Goal: Task Accomplishment & Management: Manage account settings

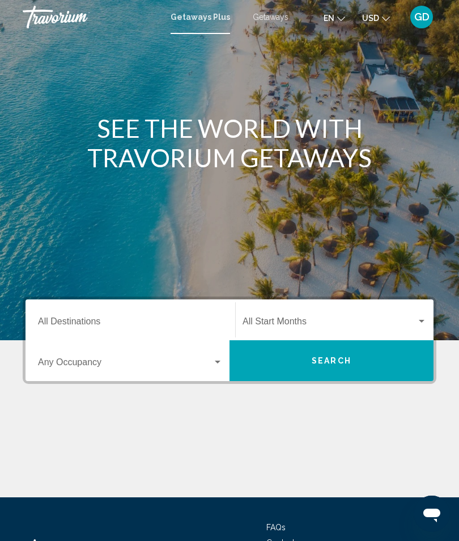
click at [121, 320] on input "Destination All Destinations" at bounding box center [130, 324] width 185 height 10
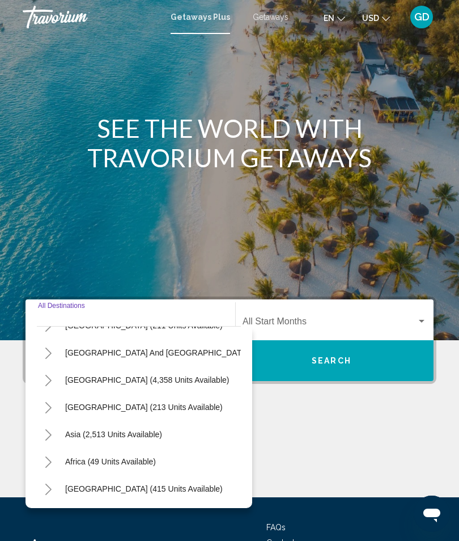
click at [421, 19] on span "GD" at bounding box center [422, 16] width 15 height 11
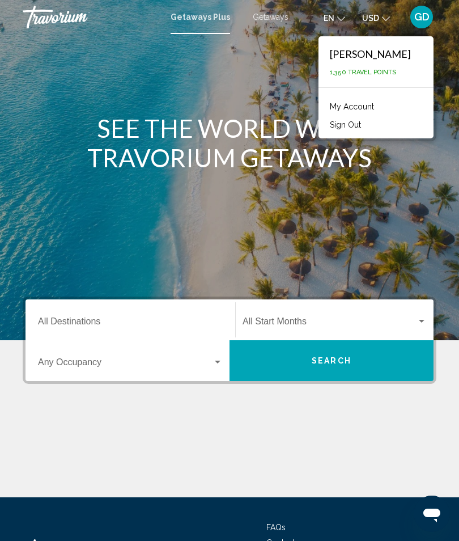
click at [423, 16] on span "GD" at bounding box center [422, 16] width 15 height 11
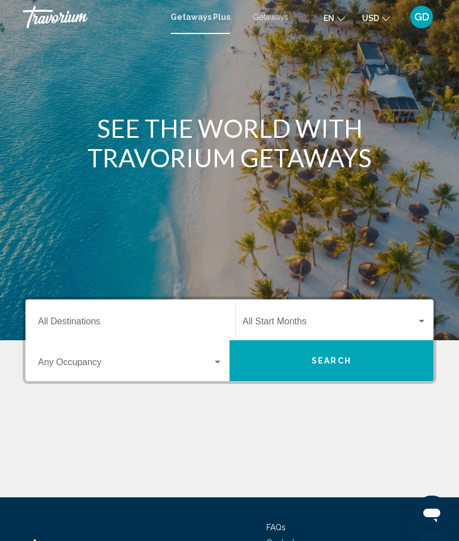
click at [423, 12] on span "GD" at bounding box center [422, 16] width 15 height 11
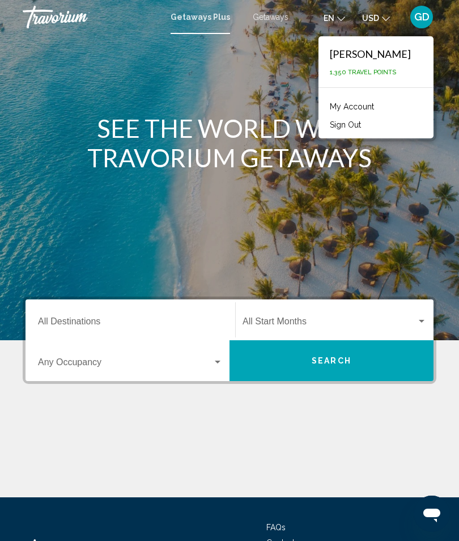
click at [426, 19] on div "GD" at bounding box center [422, 17] width 23 height 23
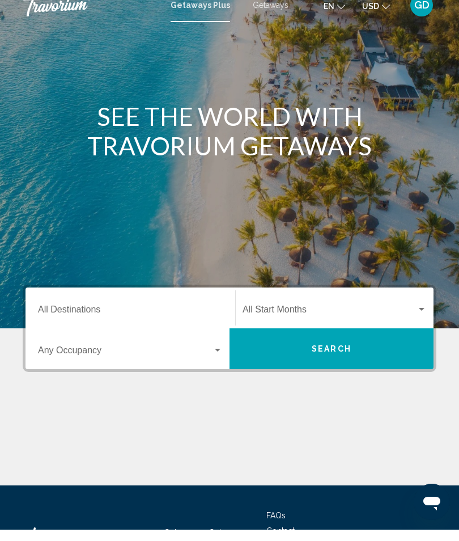
scroll to position [46, 0]
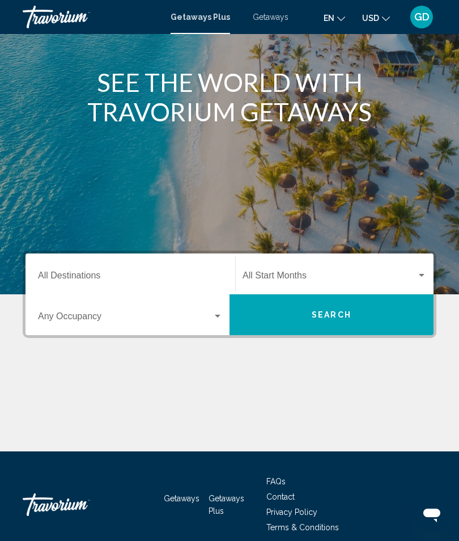
click at [95, 273] on input "Destination All Destinations" at bounding box center [130, 278] width 185 height 10
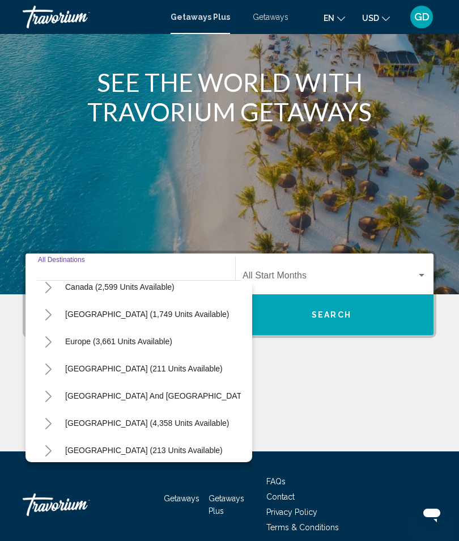
scroll to position [96, 0]
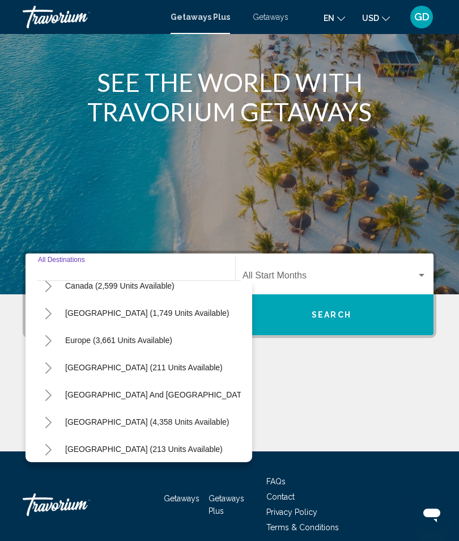
click at [101, 341] on span "Europe (3,661 units available)" at bounding box center [118, 340] width 107 height 9
type input "**********"
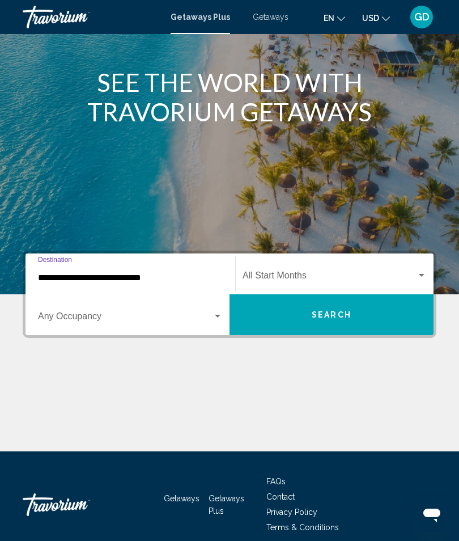
click at [454, 260] on div "**********" at bounding box center [229, 351] width 459 height 201
click at [369, 316] on button "Search" at bounding box center [332, 314] width 204 height 41
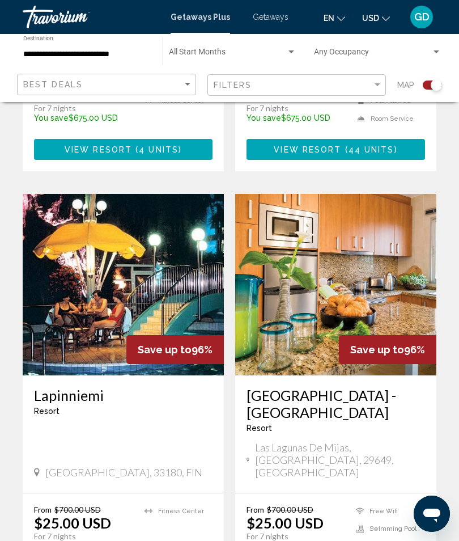
scroll to position [629, 0]
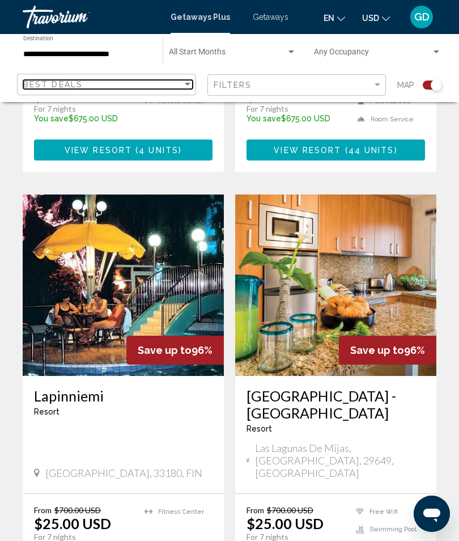
click at [192, 82] on div "Sort by" at bounding box center [188, 84] width 10 height 9
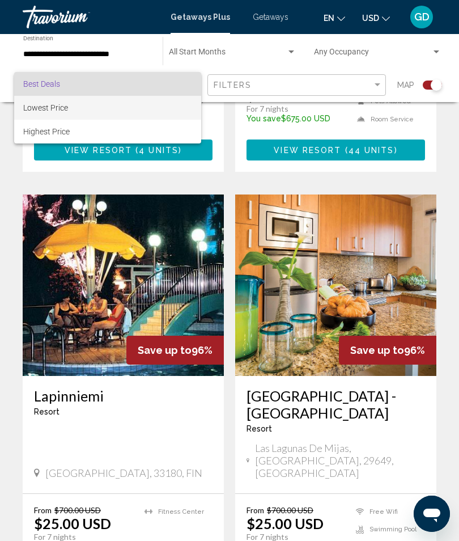
click at [133, 109] on span "Lowest Price" at bounding box center [107, 108] width 169 height 24
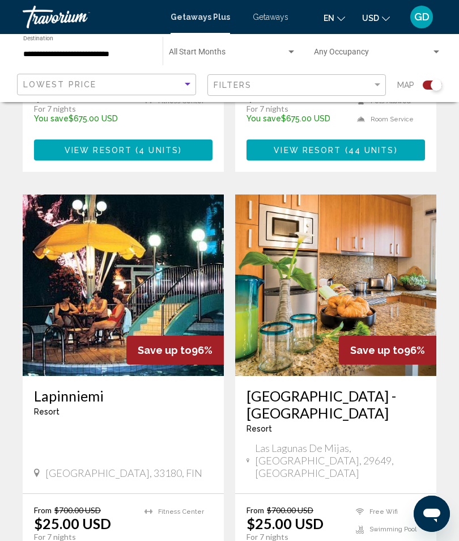
click at [426, 66] on div "Occupancy Any Occupancy" at bounding box center [378, 51] width 128 height 31
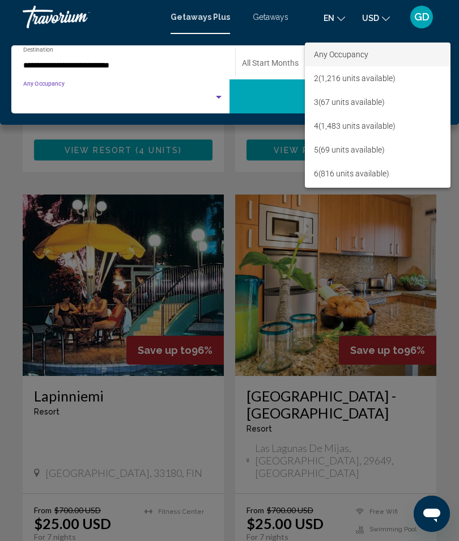
click at [209, 67] on div at bounding box center [229, 270] width 459 height 541
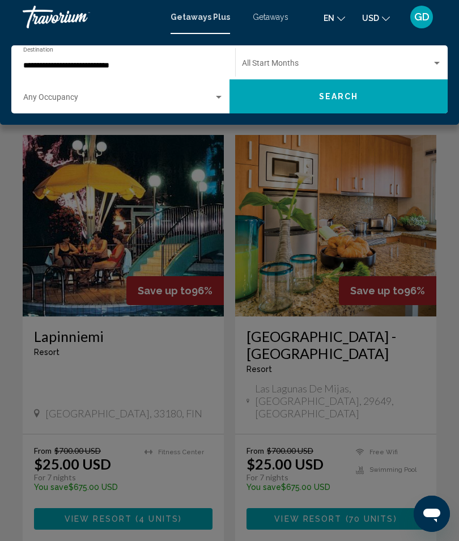
scroll to position [688, 0]
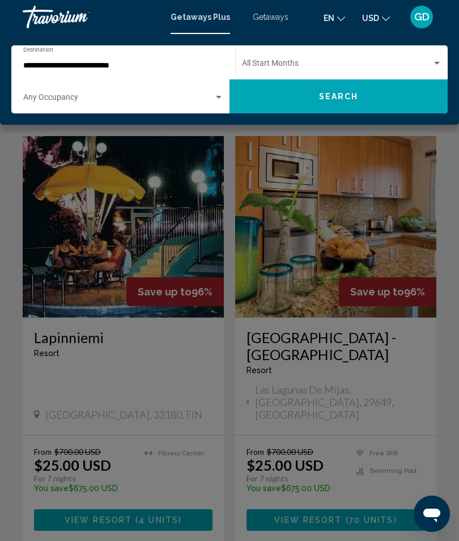
click at [441, 55] on div "Start Month All Start Months" at bounding box center [342, 62] width 200 height 31
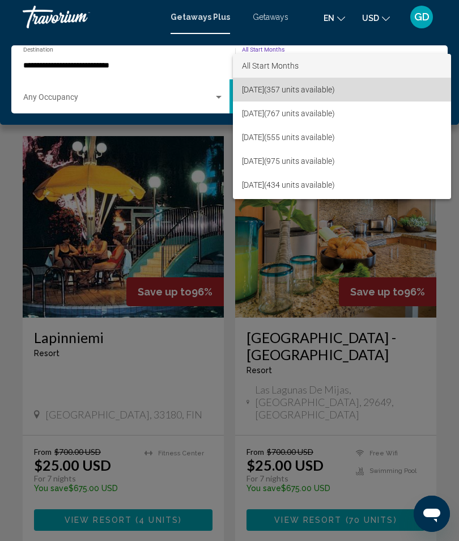
click at [329, 91] on span "[DATE] (357 units available)" at bounding box center [342, 90] width 200 height 24
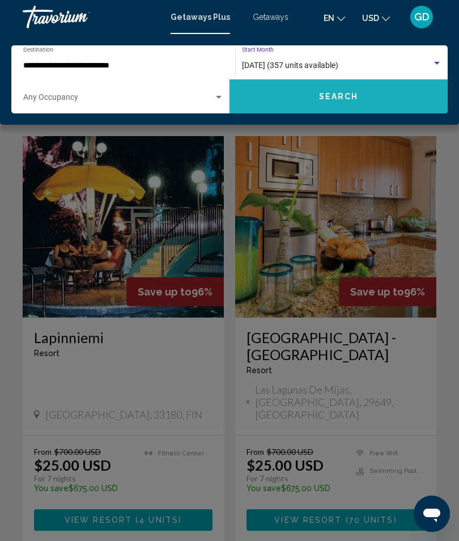
click at [351, 93] on span "Search" at bounding box center [339, 96] width 40 height 9
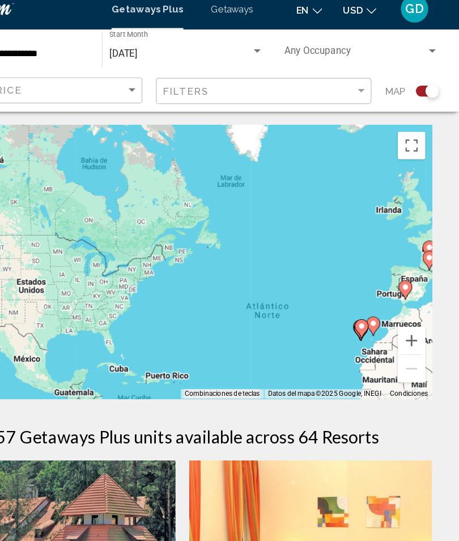
click at [173, 306] on div "Para activar la función de arrastrar con el teclado, presiona Alt + Intro. Una …" at bounding box center [230, 226] width 414 height 227
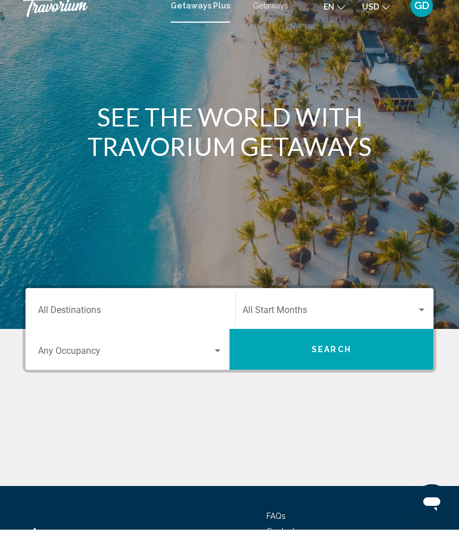
scroll to position [46, 0]
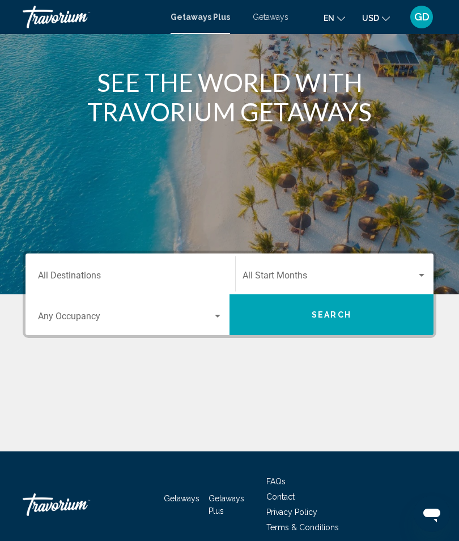
click at [219, 175] on div "Main content" at bounding box center [229, 124] width 459 height 340
click at [272, 16] on span "Getaways" at bounding box center [271, 16] width 36 height 9
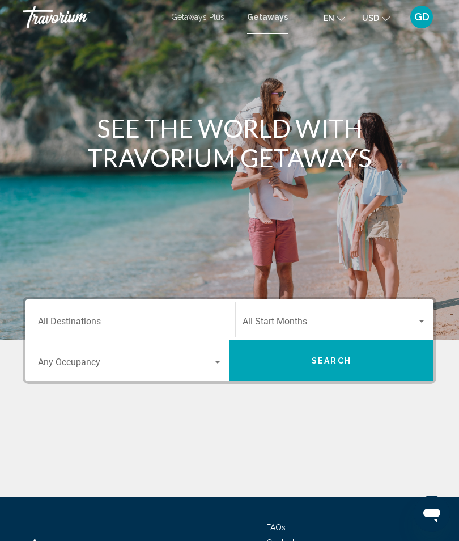
click at [145, 319] on input "Destination All Destinations" at bounding box center [130, 324] width 185 height 10
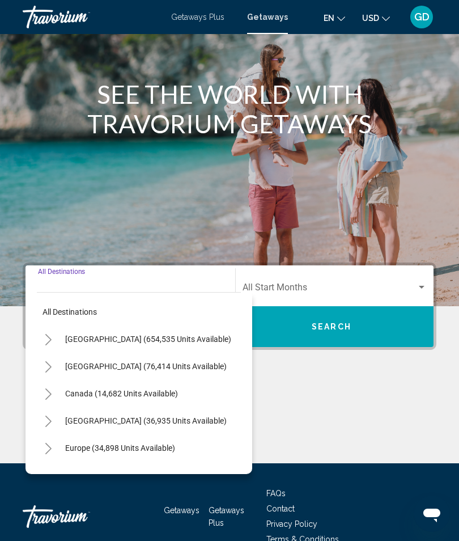
scroll to position [46, 0]
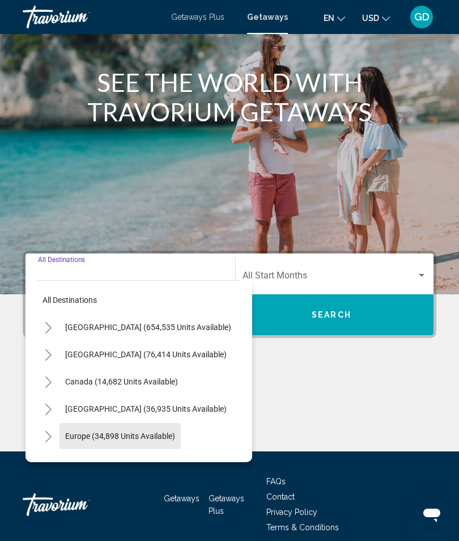
click at [159, 432] on span "Europe (34,898 units available)" at bounding box center [120, 436] width 110 height 9
type input "**********"
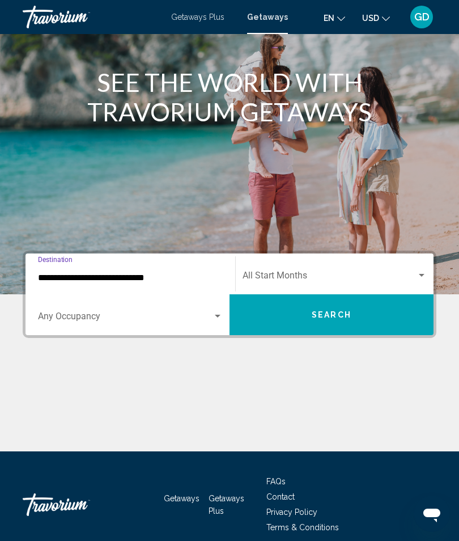
click at [426, 272] on div "Search widget" at bounding box center [422, 275] width 10 height 9
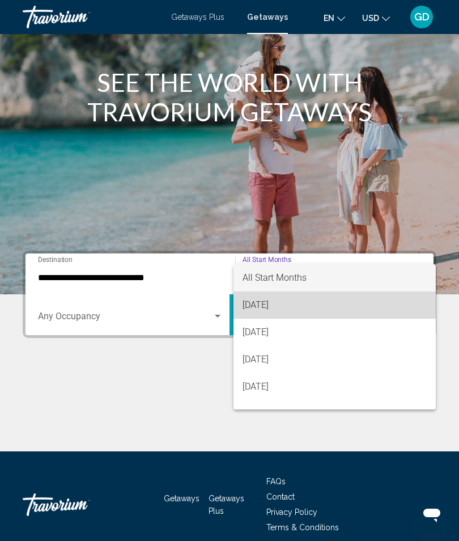
click at [306, 299] on span "[DATE]" at bounding box center [335, 304] width 184 height 27
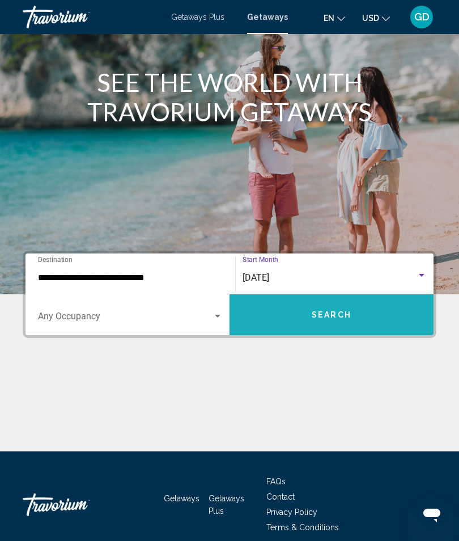
click at [349, 320] on span "Search" at bounding box center [332, 315] width 40 height 9
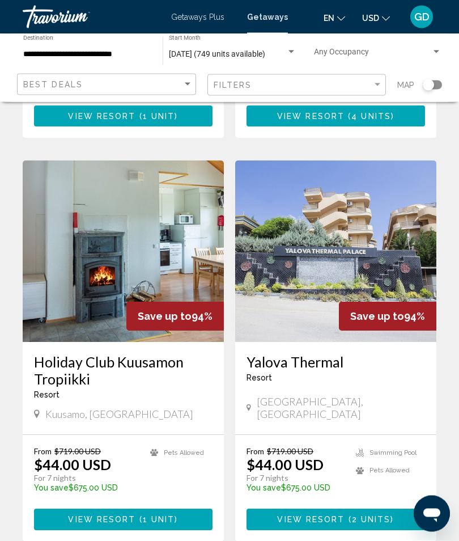
scroll to position [1615, 0]
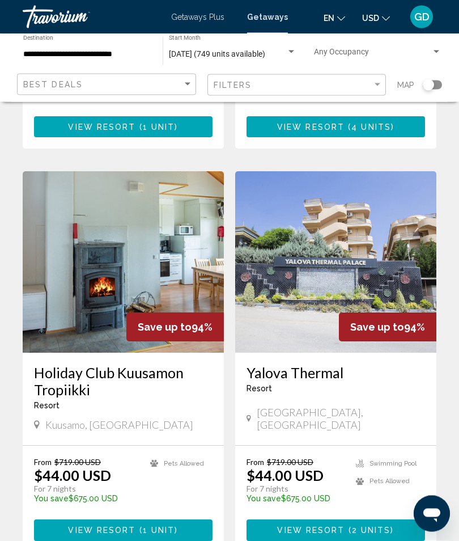
click at [437, 517] on icon "Abrir ventana de mensajería" at bounding box center [432, 513] width 20 height 20
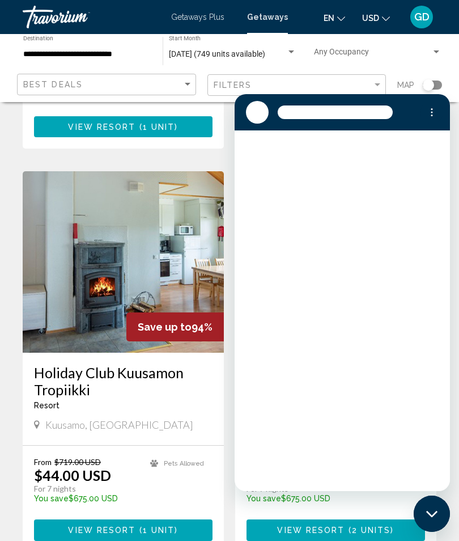
scroll to position [0, 0]
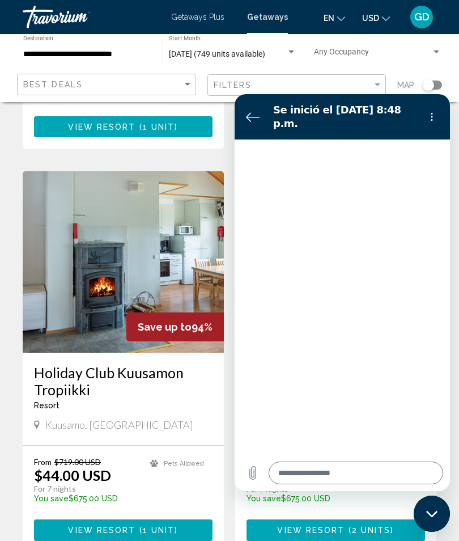
type textarea "*"
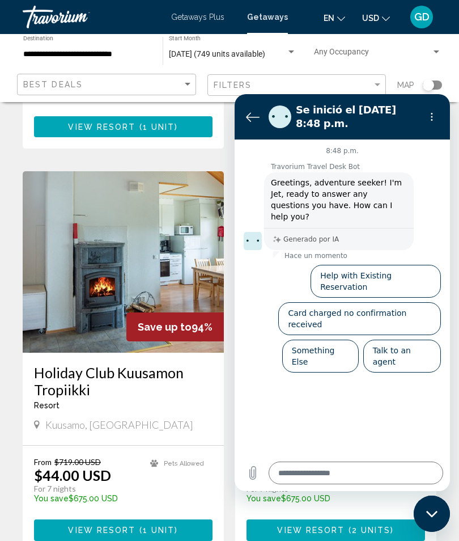
click at [299, 472] on textarea at bounding box center [356, 473] width 175 height 23
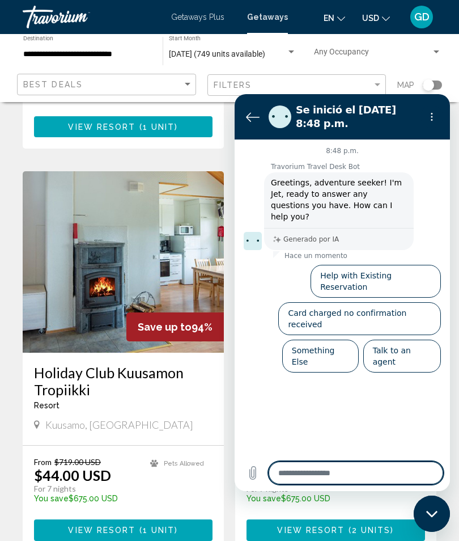
scroll to position [1727, 0]
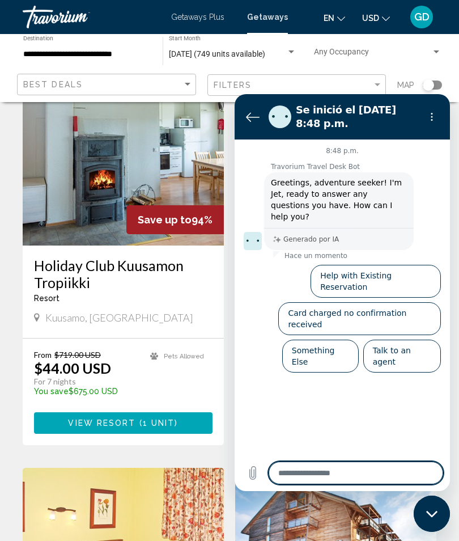
type textarea "*"
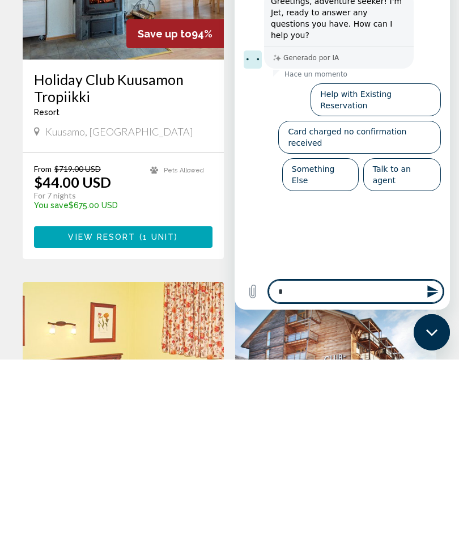
type textarea "*"
type textarea "**"
type textarea "*"
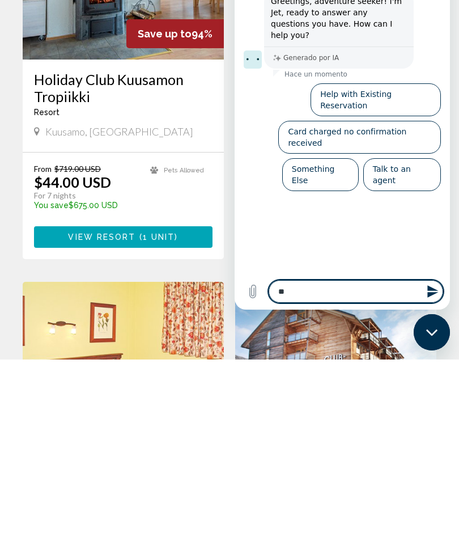
type textarea "***"
type textarea "*"
type textarea "****"
type textarea "*"
type textarea "*****"
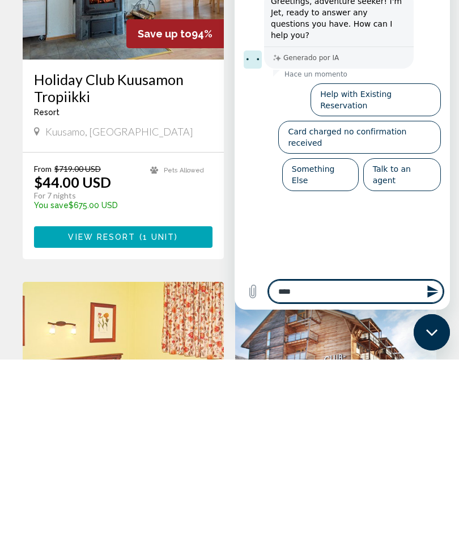
type textarea "*"
type textarea "*****"
type textarea "*"
type textarea "*******"
type textarea "*"
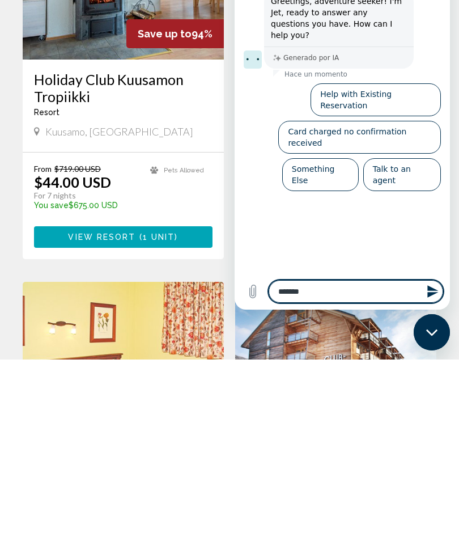
type textarea "********"
type textarea "*"
type textarea "*********"
type textarea "*"
type textarea "**********"
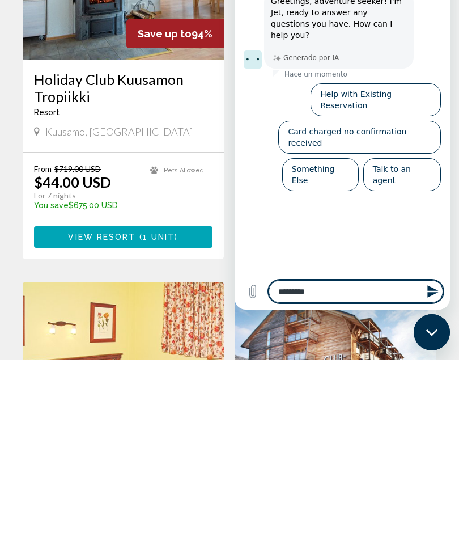
type textarea "*"
type textarea "**********"
type textarea "*"
type textarea "**********"
click at [426, 291] on icon "Enviar mensaje" at bounding box center [433, 292] width 14 height 14
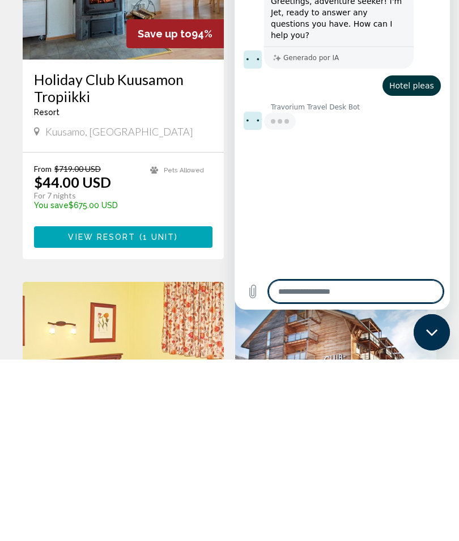
type textarea "*"
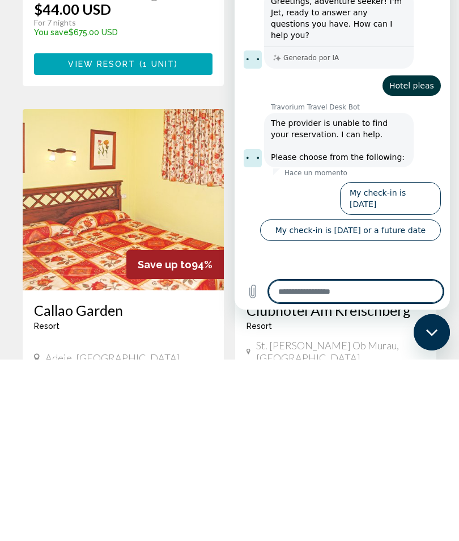
click at [226, 290] on app-weeks-search-item "Save up to 94% [GEOGRAPHIC_DATA] - This is an adults only resort Adeje, [GEOGRA…" at bounding box center [123, 478] width 213 height 376
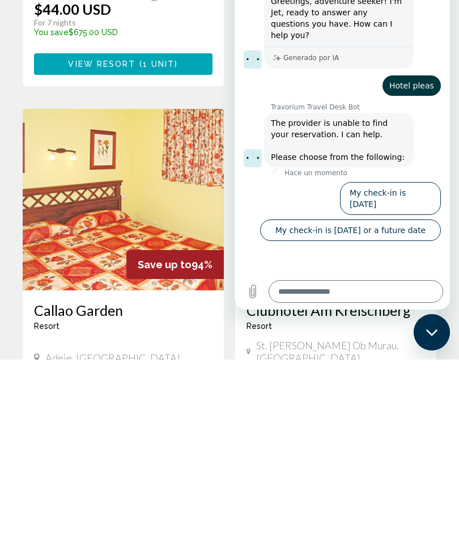
scroll to position [2082, 0]
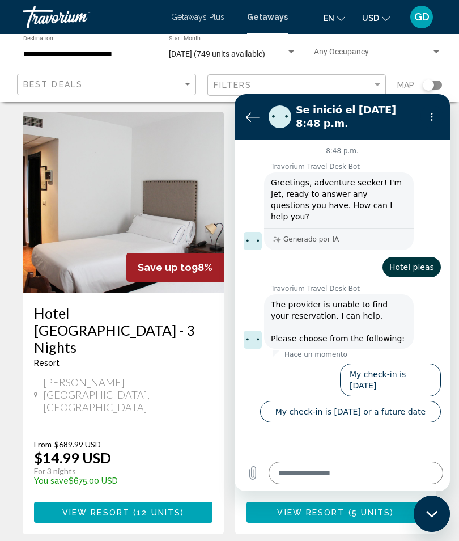
scroll to position [0, 0]
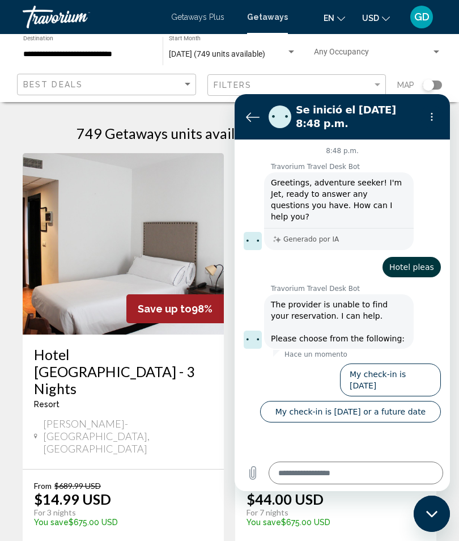
click at [71, 9] on div "Travorium" at bounding box center [79, 17] width 113 height 23
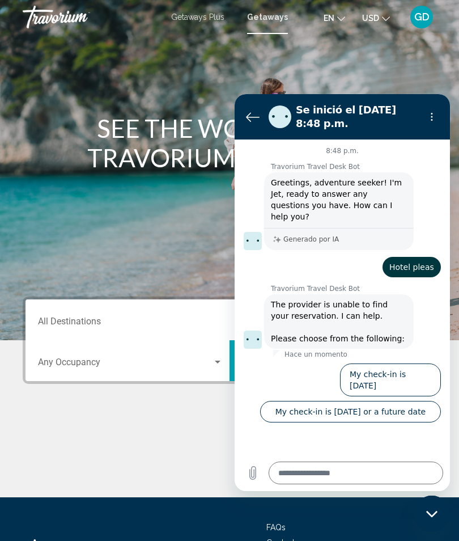
click at [256, 111] on icon "Volver a la lista de conversaciones" at bounding box center [253, 117] width 14 height 14
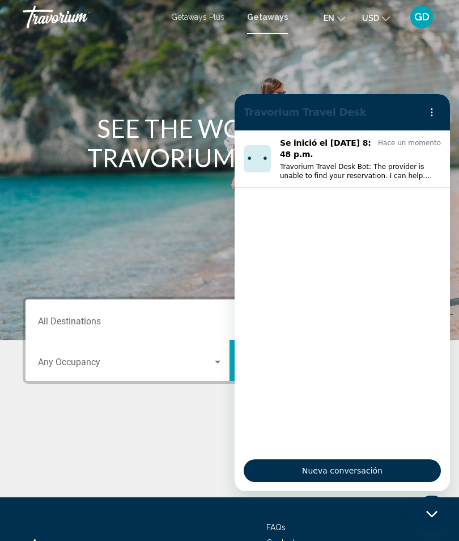
click at [439, 107] on button "Menú de opciones" at bounding box center [432, 112] width 23 height 23
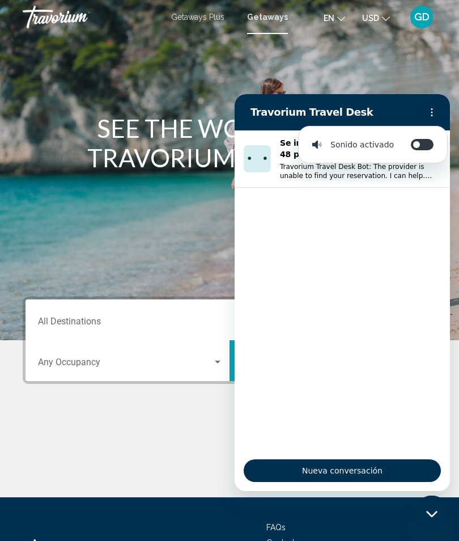
click at [435, 114] on icon "Menú de opciones" at bounding box center [432, 112] width 9 height 9
click at [428, 116] on icon "Menú de opciones" at bounding box center [432, 112] width 9 height 9
click at [386, 79] on div "Main content" at bounding box center [229, 170] width 459 height 340
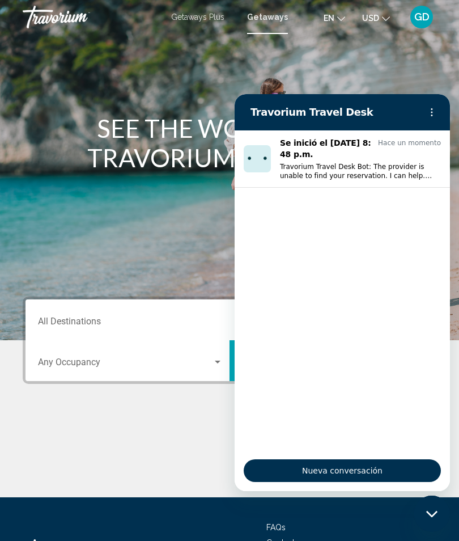
click at [438, 501] on div "Cerrar ventana de mensajería" at bounding box center [432, 514] width 34 height 34
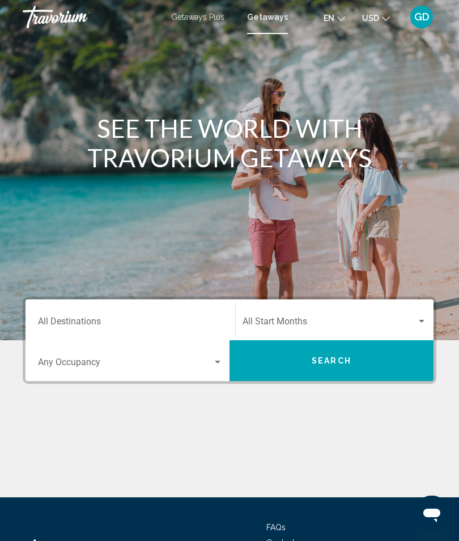
click at [337, 16] on icon "Change language" at bounding box center [341, 19] width 8 height 8
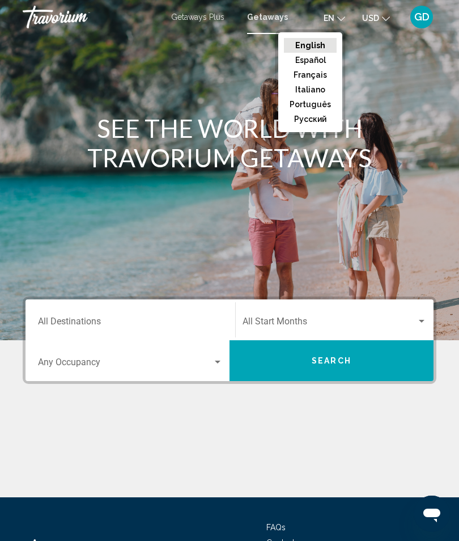
click at [319, 63] on button "Español" at bounding box center [310, 60] width 53 height 15
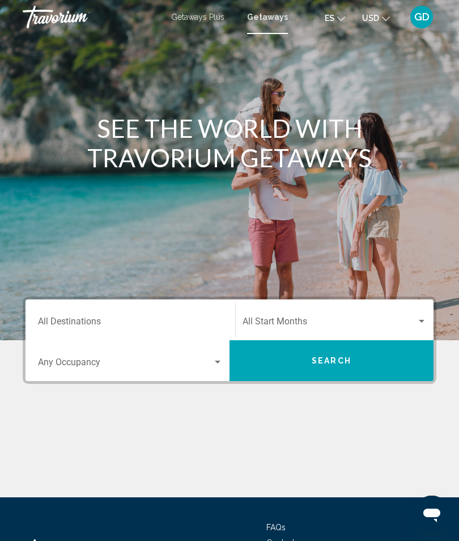
click at [337, 17] on icon "Change language" at bounding box center [341, 19] width 8 height 8
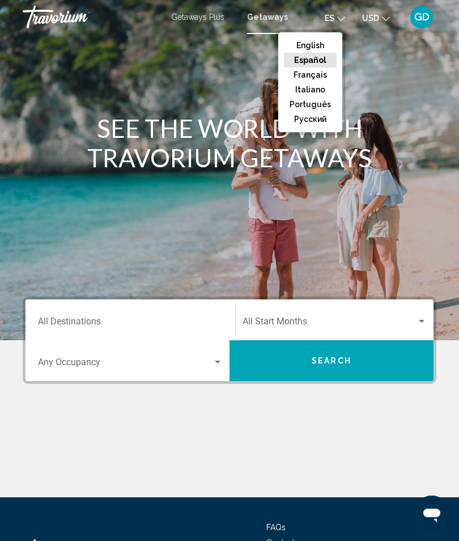
click at [320, 62] on button "Español" at bounding box center [310, 60] width 53 height 15
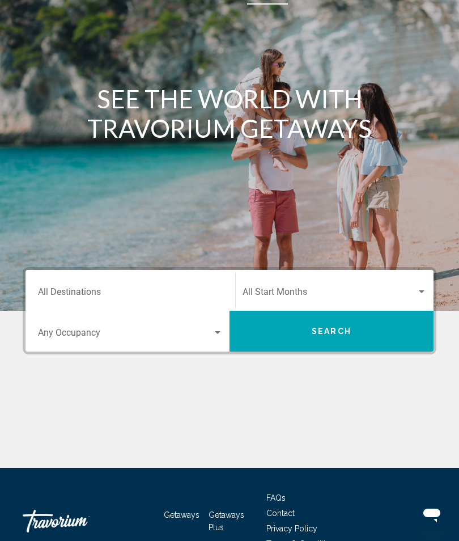
scroll to position [46, 0]
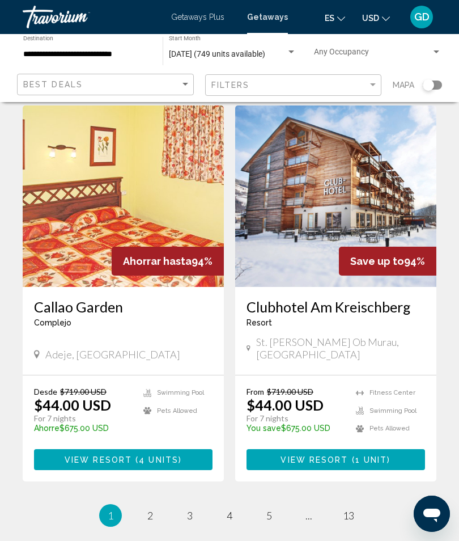
scroll to position [2091, 0]
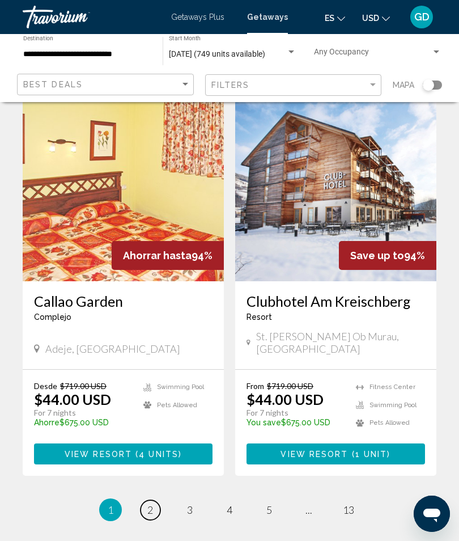
click at [157, 500] on link "page 2" at bounding box center [151, 510] width 20 height 20
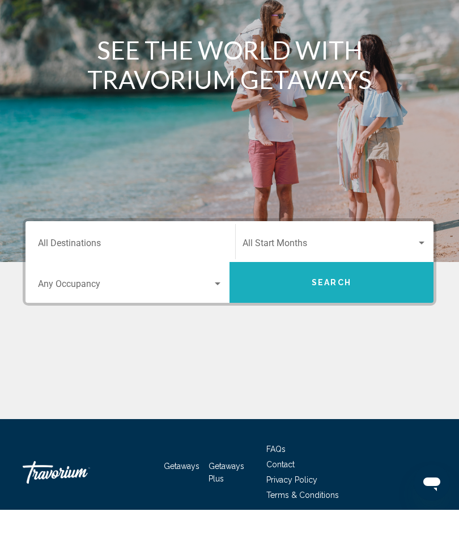
scroll to position [46, 0]
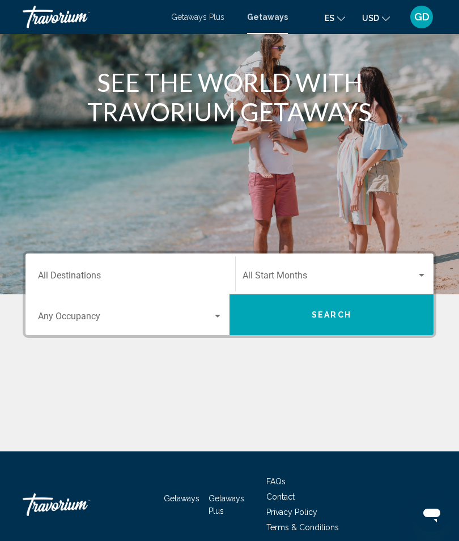
click at [213, 206] on div "Main content" at bounding box center [229, 124] width 459 height 340
click at [182, 218] on div "Main content" at bounding box center [229, 124] width 459 height 340
click at [364, 407] on div "Main content" at bounding box center [230, 408] width 414 height 85
click at [413, 194] on div "Main content" at bounding box center [229, 124] width 459 height 340
click at [210, 168] on div "Main content" at bounding box center [229, 124] width 459 height 340
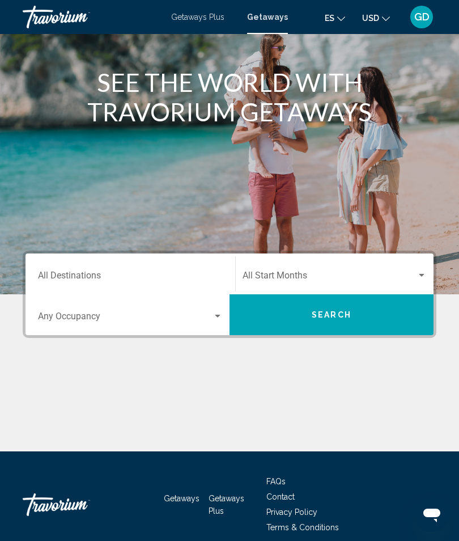
click at [61, 12] on div "Travorium" at bounding box center [79, 17] width 113 height 23
click at [342, 198] on div "Main content" at bounding box center [229, 124] width 459 height 340
click at [411, 20] on div "GD" at bounding box center [422, 17] width 23 height 23
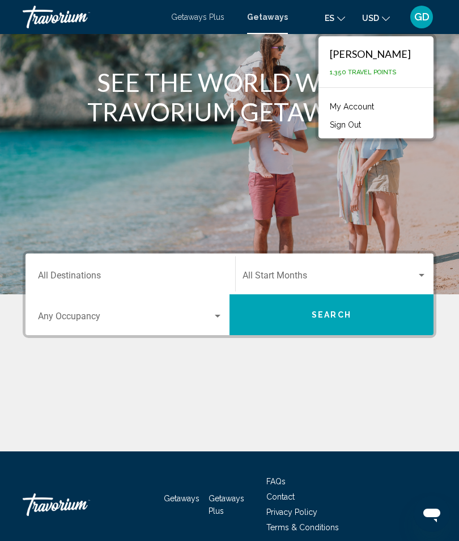
click at [289, 185] on div "Main content" at bounding box center [229, 124] width 459 height 340
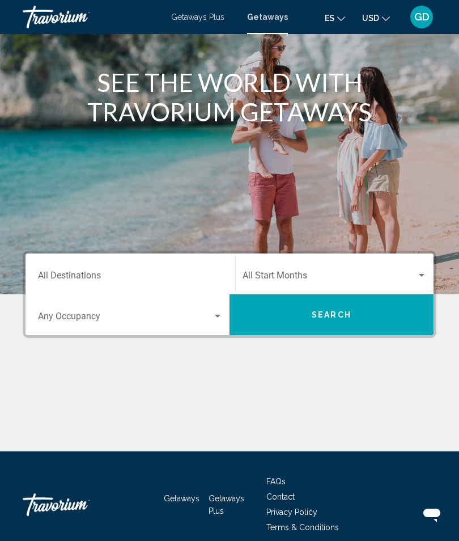
click at [264, 21] on span "Getaways" at bounding box center [267, 16] width 41 height 9
click at [112, 273] on input "Destination All Destinations" at bounding box center [130, 278] width 185 height 10
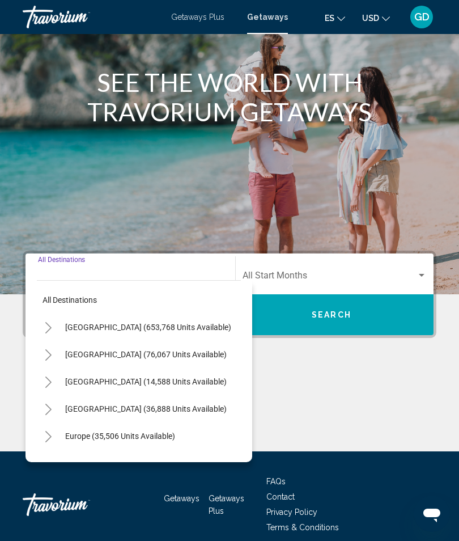
click at [120, 434] on span "Europe (35,506 units available)" at bounding box center [120, 436] width 110 height 9
type input "**********"
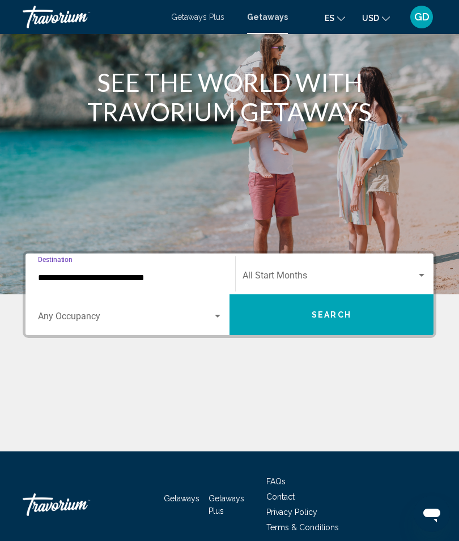
click at [219, 320] on div "Search widget" at bounding box center [218, 316] width 10 height 9
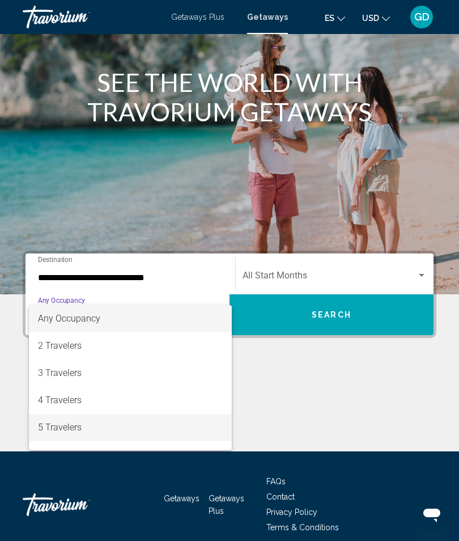
click at [57, 425] on span "5 Travelers" at bounding box center [130, 427] width 185 height 27
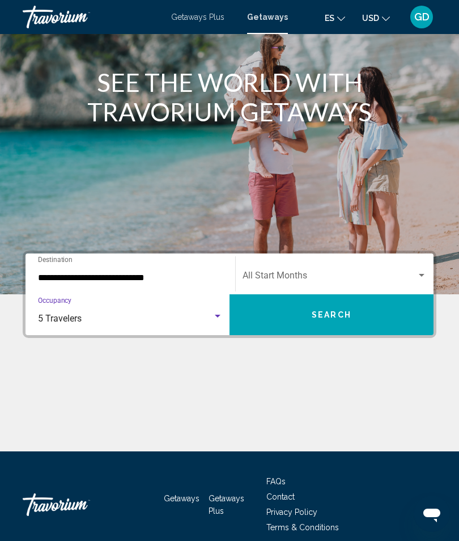
scroll to position [54, 0]
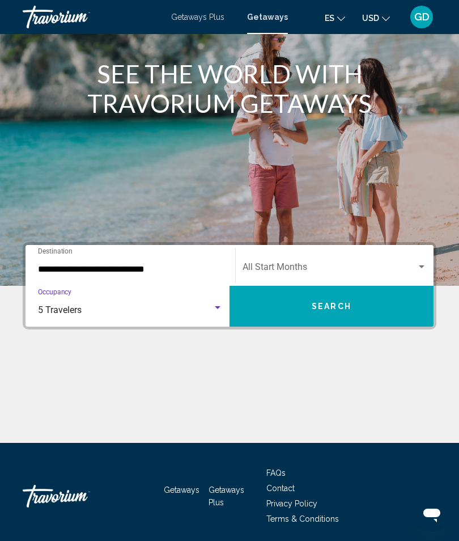
click at [195, 22] on span "Getaways Plus" at bounding box center [197, 16] width 53 height 9
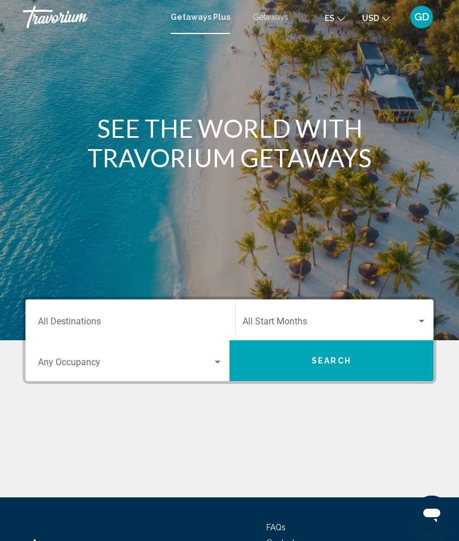
click at [259, 16] on span "Getaways" at bounding box center [271, 16] width 36 height 9
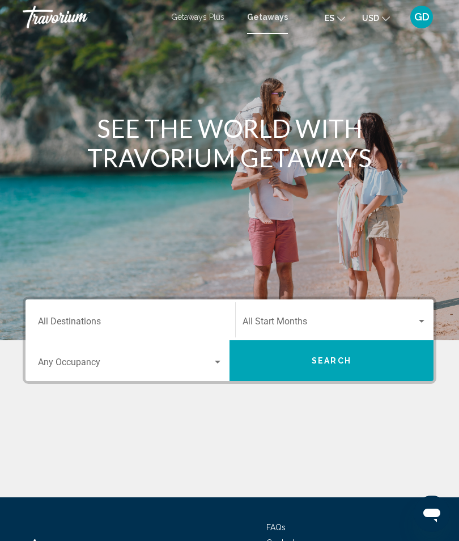
click at [372, 19] on button "USD USD ($) MXN (Mex$) CAD (Can$) GBP (£) EUR (€) AUD (A$) NZD (NZ$) CNY (CN¥)" at bounding box center [376, 18] width 28 height 16
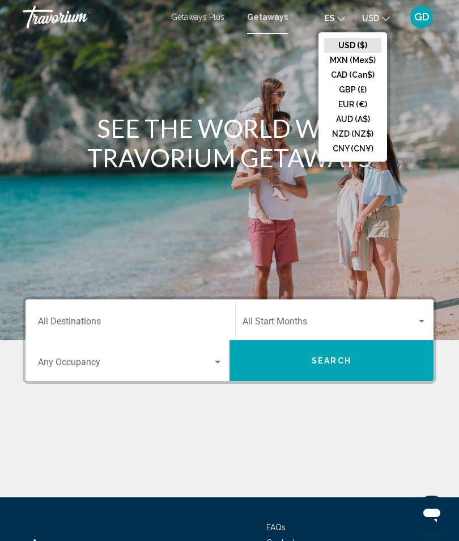
click at [198, 19] on span "Getaways Plus" at bounding box center [197, 16] width 53 height 9
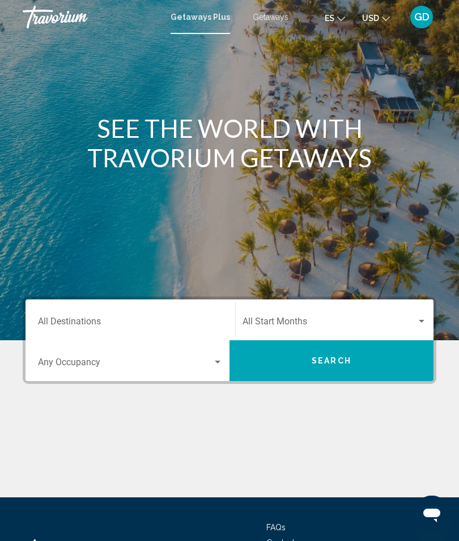
click at [415, 17] on span "GD" at bounding box center [422, 16] width 15 height 11
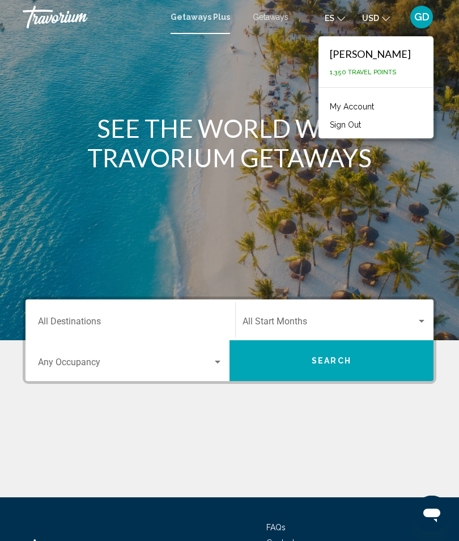
click at [390, 71] on span "1,350 Travel Points" at bounding box center [363, 72] width 66 height 7
click at [386, 74] on span "1,350 Travel Points" at bounding box center [363, 72] width 66 height 7
click at [360, 105] on link "My Account" at bounding box center [352, 106] width 56 height 15
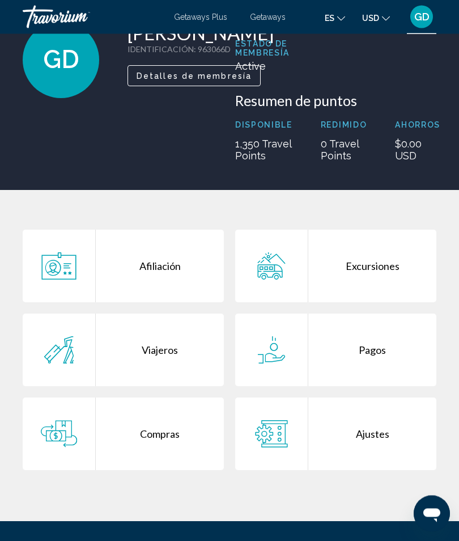
scroll to position [105, 0]
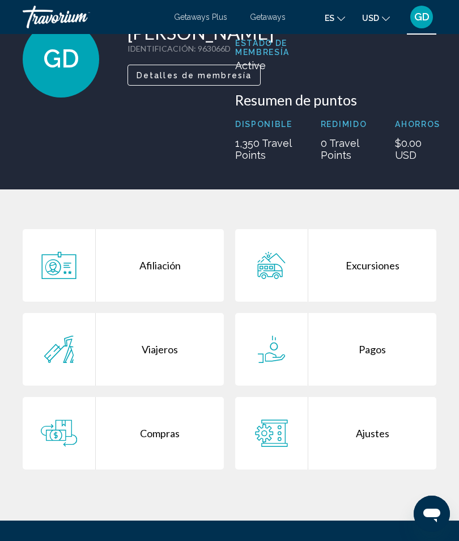
click at [171, 352] on div "Viajeros" at bounding box center [160, 349] width 128 height 73
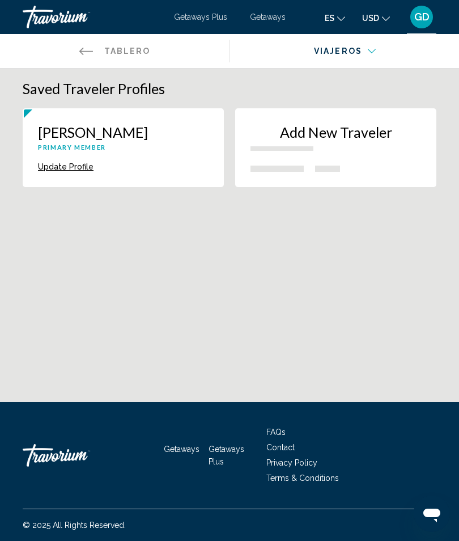
click at [285, 148] on p "New traveler" at bounding box center [282, 148] width 63 height 5
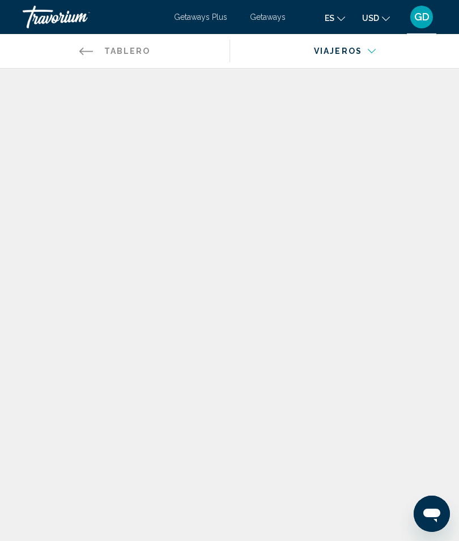
scroll to position [142, 0]
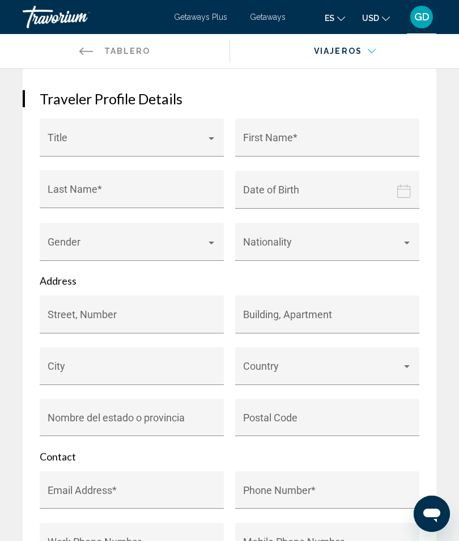
click at [206, 139] on div "Main content" at bounding box center [211, 138] width 10 height 9
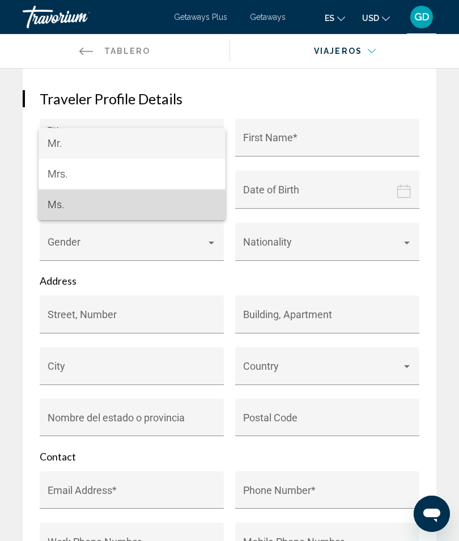
click at [113, 201] on span "Ms." at bounding box center [132, 204] width 169 height 31
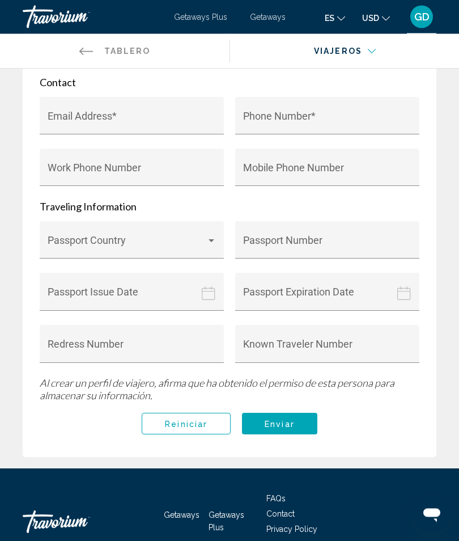
scroll to position [537, 0]
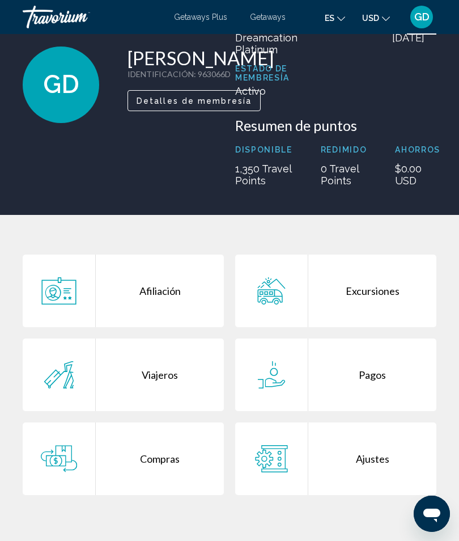
scroll to position [81, 0]
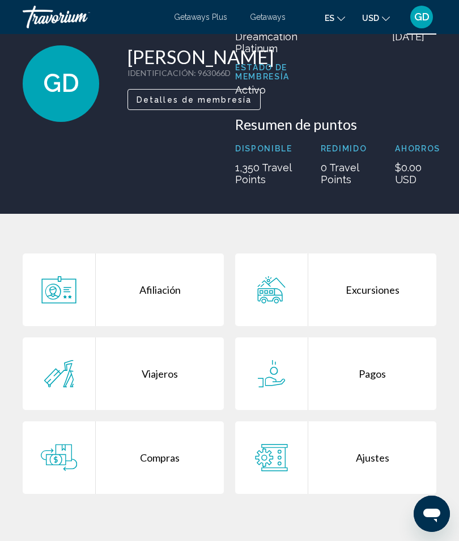
click at [374, 288] on div "Excursiones" at bounding box center [372, 289] width 128 height 73
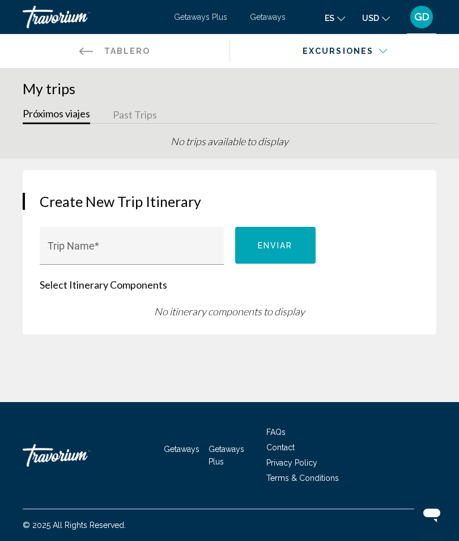
click at [127, 249] on input "Trip Name *" at bounding box center [132, 251] width 169 height 11
type input "********"
click at [274, 249] on span "Enviar" at bounding box center [275, 245] width 35 height 9
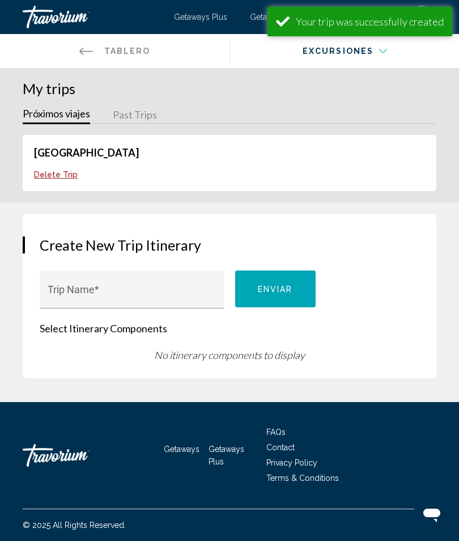
click at [60, 172] on span "Delete Trip" at bounding box center [56, 174] width 44 height 9
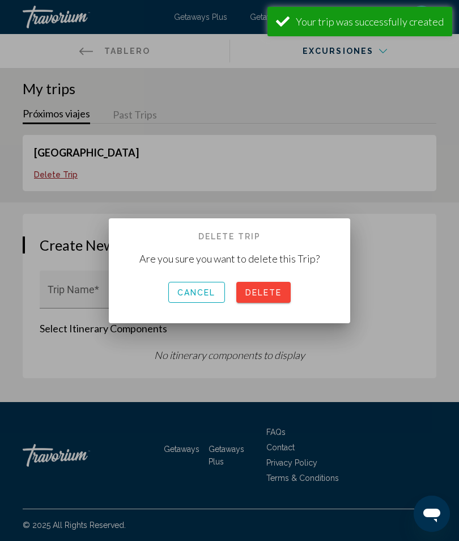
click at [198, 287] on span "Cancel" at bounding box center [196, 291] width 39 height 9
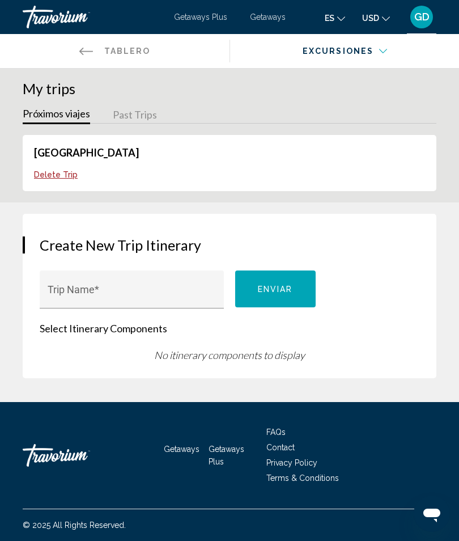
click at [249, 160] on div "[GEOGRAPHIC_DATA]" at bounding box center [229, 156] width 391 height 21
click at [378, 54] on div "Main content" at bounding box center [340, 58] width 204 height 11
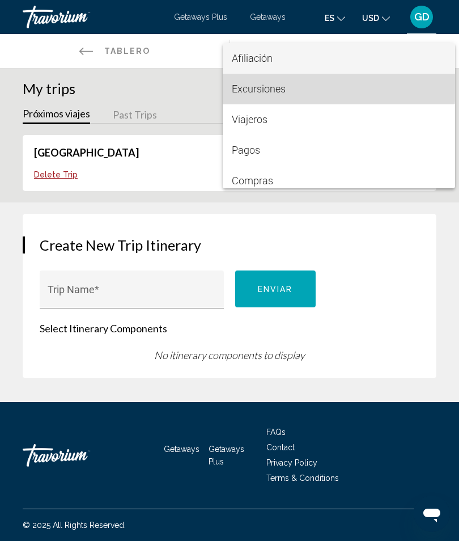
click at [268, 86] on span "Excursiones" at bounding box center [259, 89] width 54 height 12
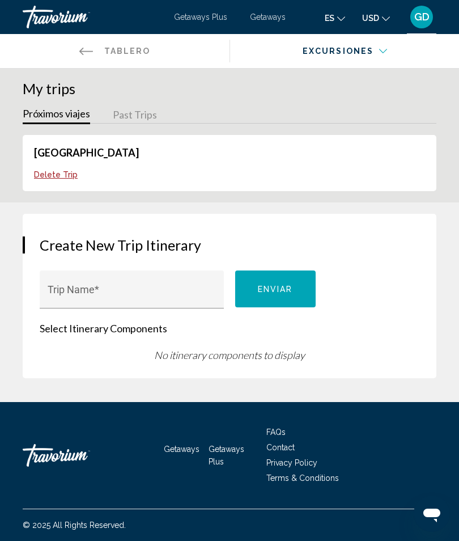
click at [380, 54] on div "Excursiones" at bounding box center [340, 58] width 204 height 11
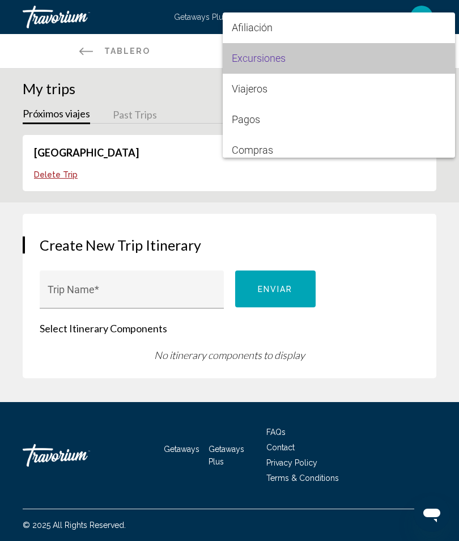
click at [269, 60] on span "Excursiones" at bounding box center [259, 58] width 54 height 12
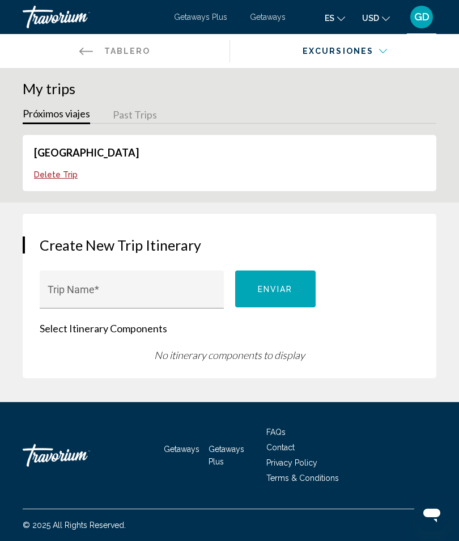
click at [382, 20] on icon "Change currency" at bounding box center [386, 19] width 8 height 8
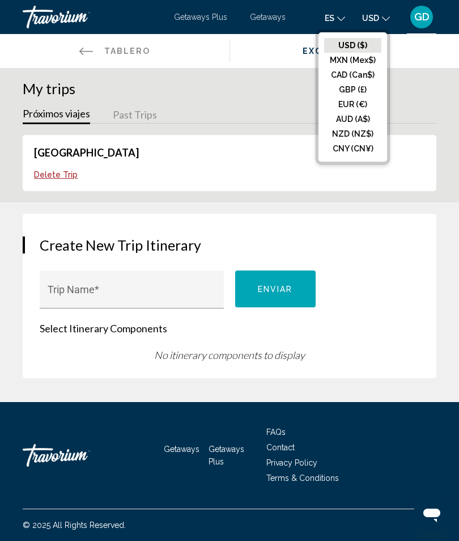
click at [342, 111] on button "EUR (€)" at bounding box center [352, 104] width 57 height 15
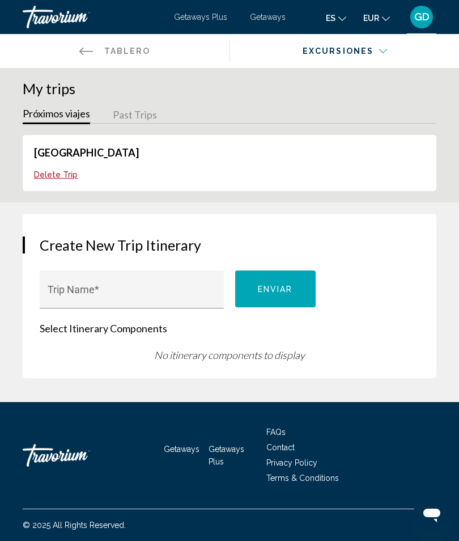
click at [331, 53] on div "Excursiones" at bounding box center [340, 58] width 204 height 11
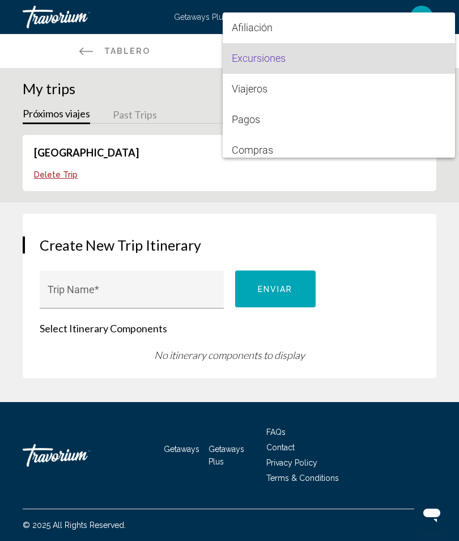
click at [379, 53] on span "Excursiones" at bounding box center [339, 58] width 214 height 31
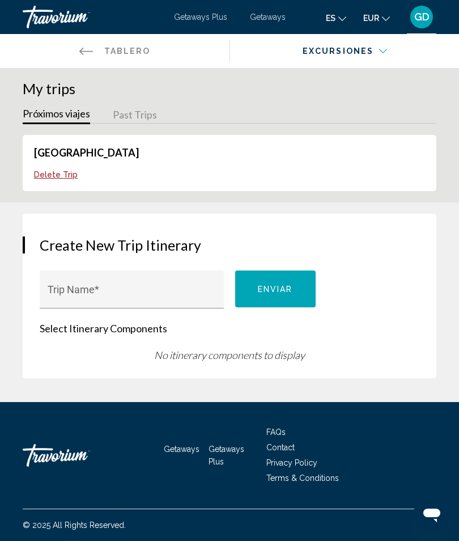
click at [380, 53] on div "Excursiones" at bounding box center [340, 58] width 204 height 11
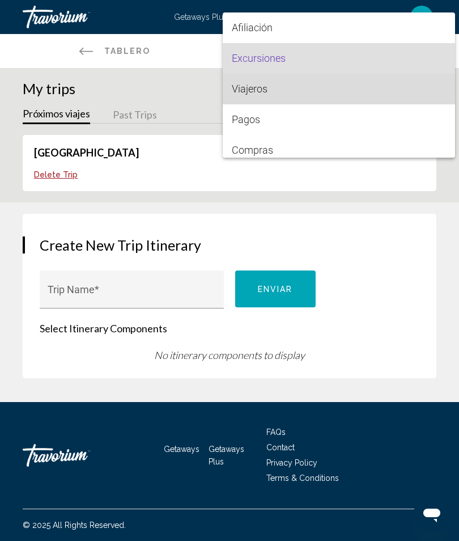
click at [267, 90] on span "Viajeros" at bounding box center [250, 89] width 36 height 12
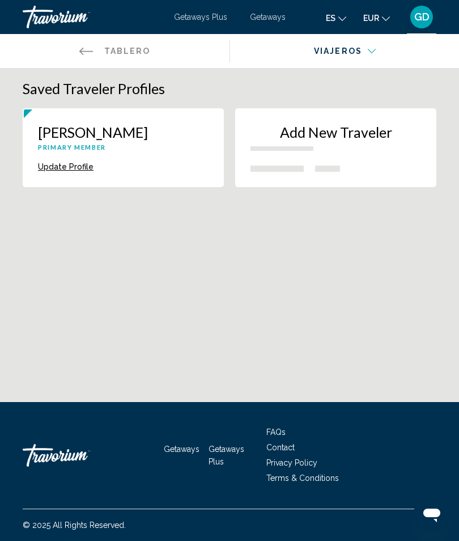
click at [368, 44] on div "Main content" at bounding box center [345, 54] width 214 height 40
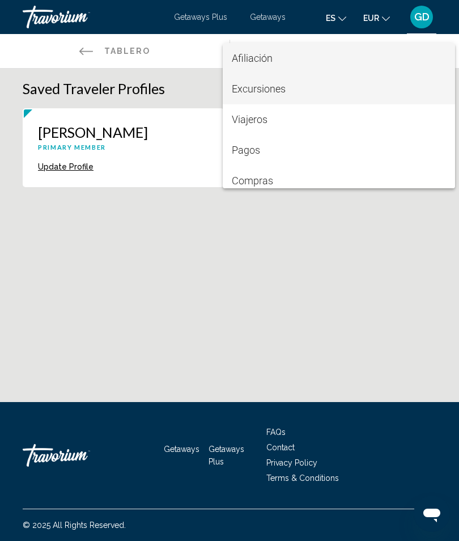
click at [267, 89] on span "Excursiones" at bounding box center [259, 89] width 54 height 12
